Goal: Task Accomplishment & Management: Manage account settings

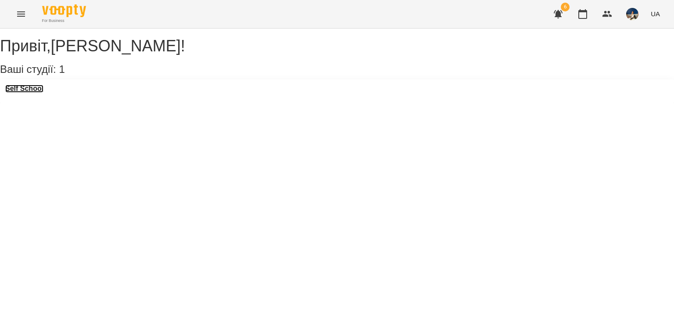
click at [36, 93] on h3 "Self School" at bounding box center [24, 89] width 38 height 8
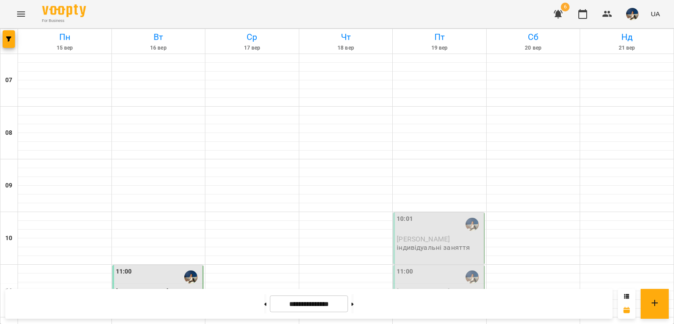
click at [436, 253] on div "10:01 [PERSON_NAME] індивідуальні заняття" at bounding box center [438, 238] width 91 height 52
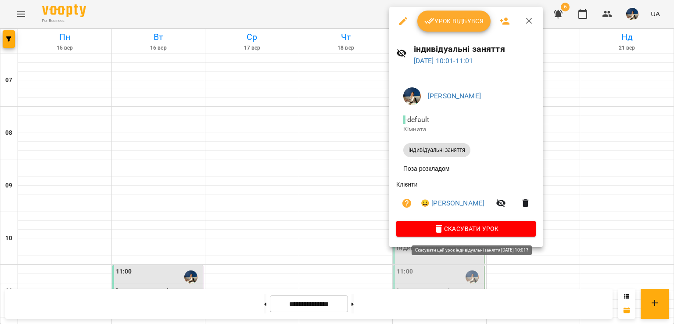
click at [444, 229] on icon "button" at bounding box center [438, 228] width 11 height 11
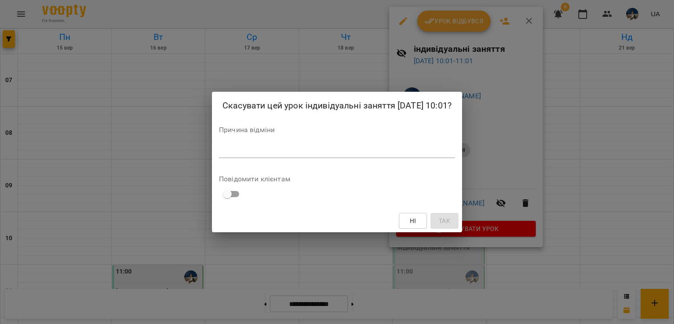
click at [416, 226] on span "Ні" at bounding box center [413, 220] width 7 height 11
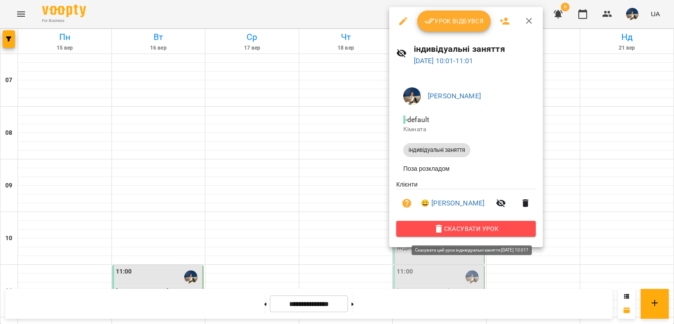
click at [436, 230] on span "Скасувати Урок" at bounding box center [465, 228] width 125 height 11
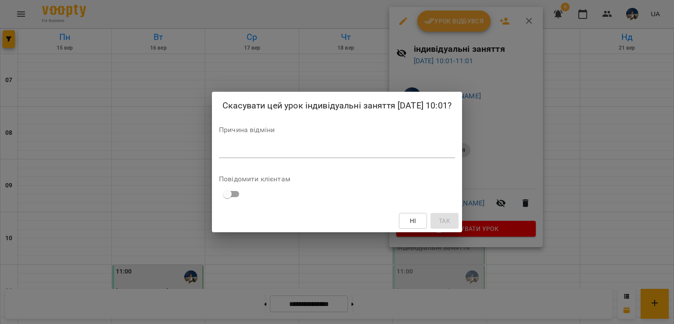
click at [272, 155] on textarea at bounding box center [337, 151] width 236 height 8
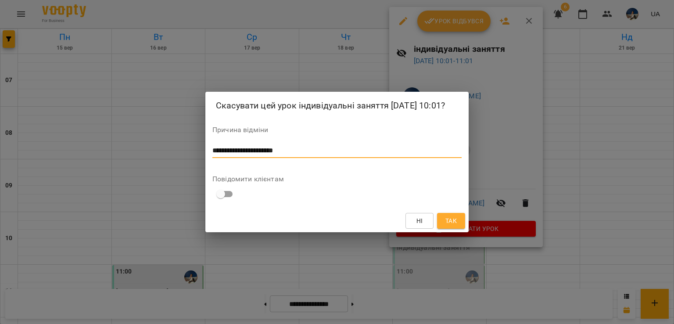
type textarea "**********"
click at [459, 229] on button "Так" at bounding box center [451, 221] width 28 height 16
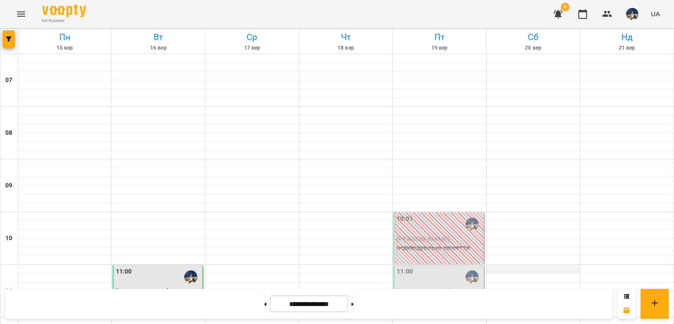
scroll to position [144, 0]
click at [447, 287] on span "[PERSON_NAME]" at bounding box center [423, 291] width 53 height 8
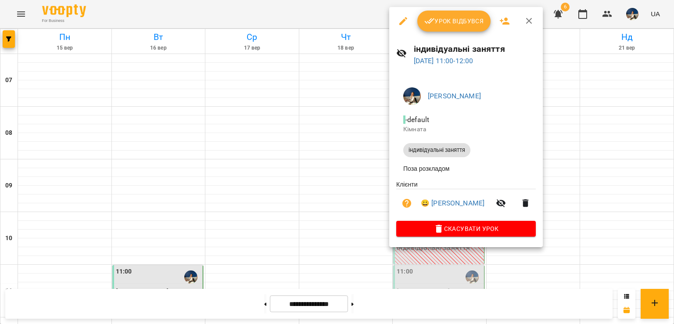
click at [444, 25] on span "Урок відбувся" at bounding box center [454, 21] width 60 height 11
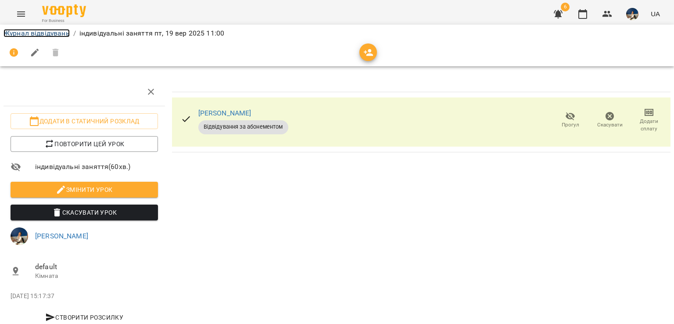
click at [52, 32] on link "Журнал відвідувань" at bounding box center [37, 33] width 66 height 8
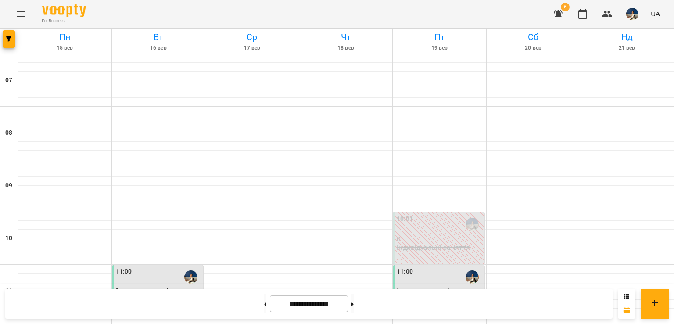
scroll to position [157, 0]
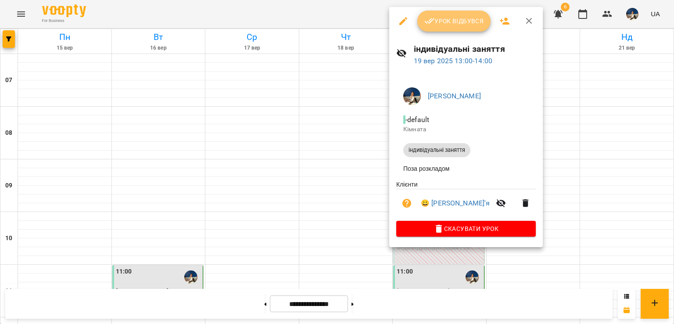
click at [457, 20] on span "Урок відбувся" at bounding box center [454, 21] width 60 height 11
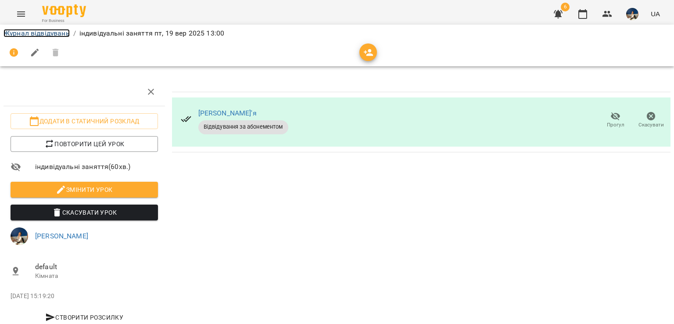
click at [25, 33] on link "Журнал відвідувань" at bounding box center [37, 33] width 66 height 8
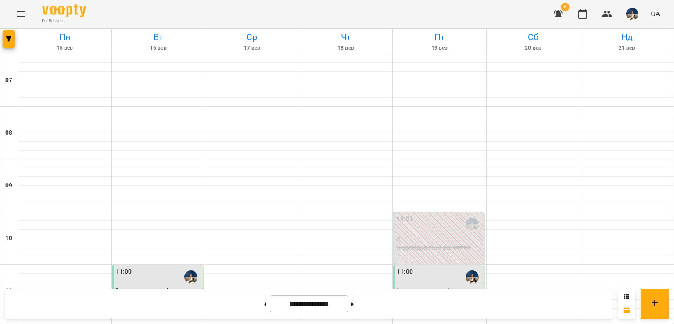
scroll to position [398, 0]
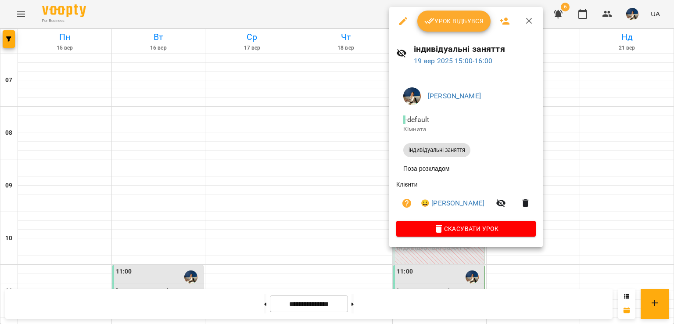
click at [462, 19] on span "Урок відбувся" at bounding box center [454, 21] width 60 height 11
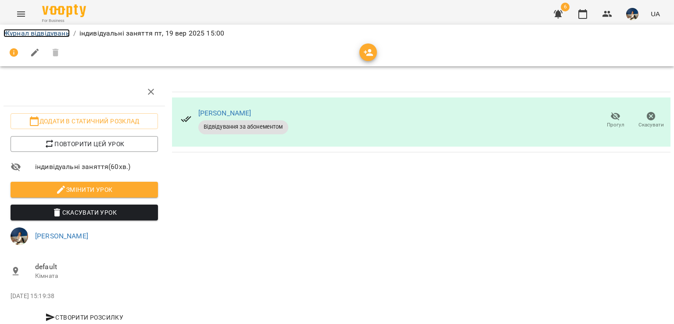
click at [31, 31] on link "Журнал відвідувань" at bounding box center [37, 33] width 66 height 8
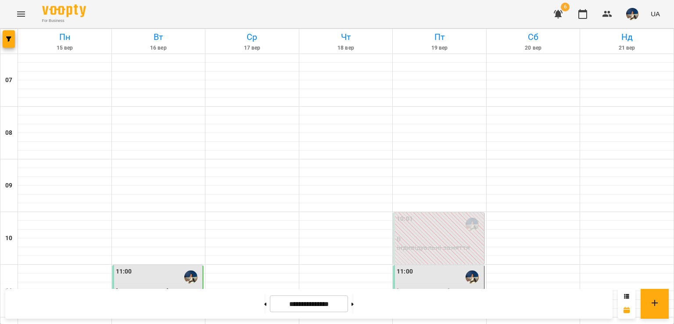
scroll to position [481, 0]
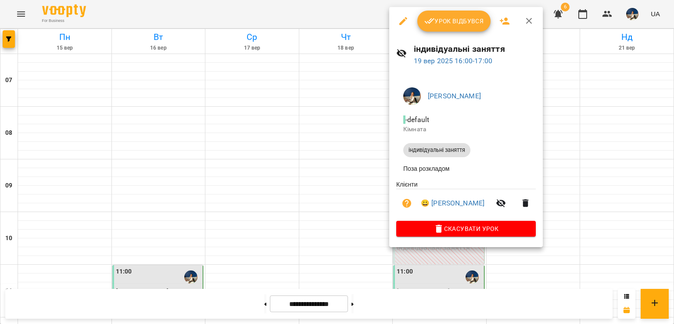
click at [447, 25] on span "Урок відбувся" at bounding box center [454, 21] width 60 height 11
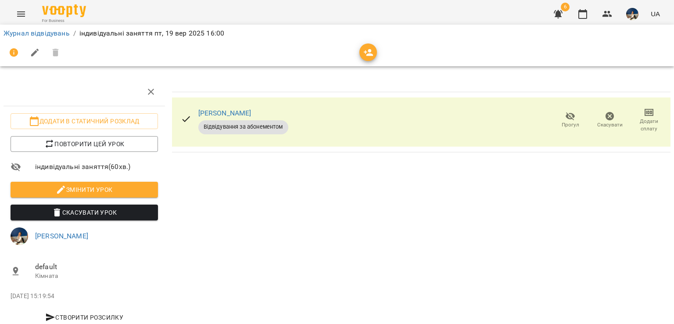
click at [25, 28] on li "Журнал відвідувань" at bounding box center [37, 33] width 66 height 11
click at [25, 34] on link "Журнал відвідувань" at bounding box center [37, 33] width 66 height 8
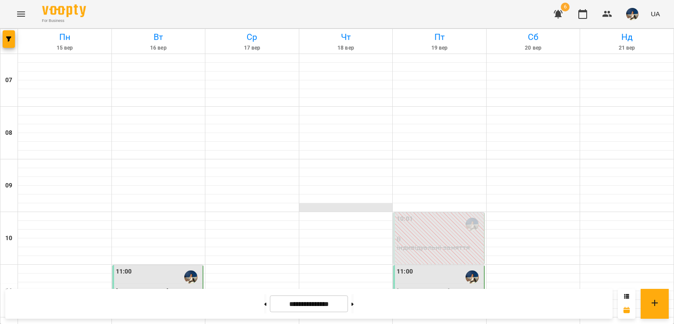
scroll to position [462, 0]
